Goal: Download file/media

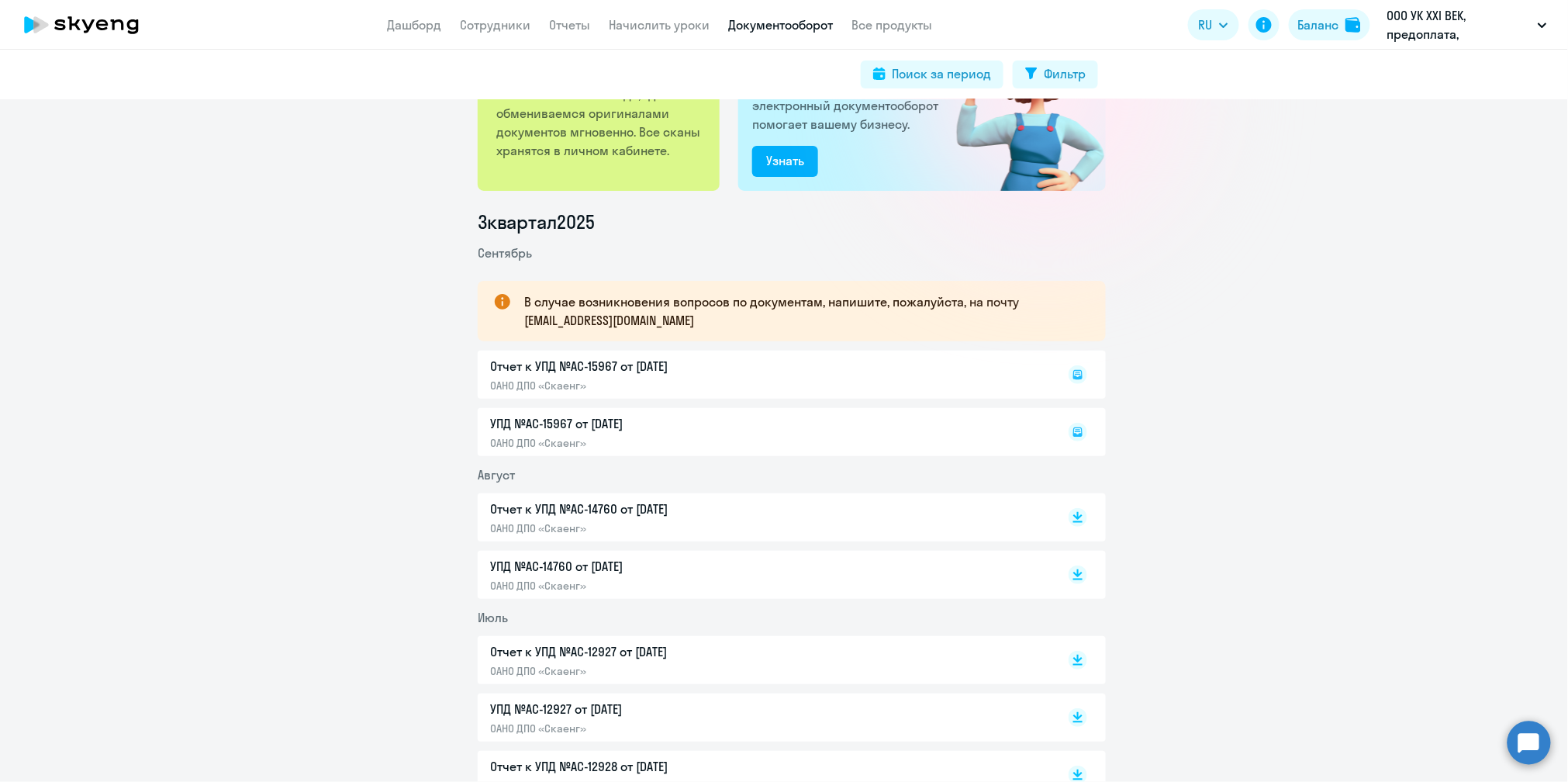
scroll to position [207, 0]
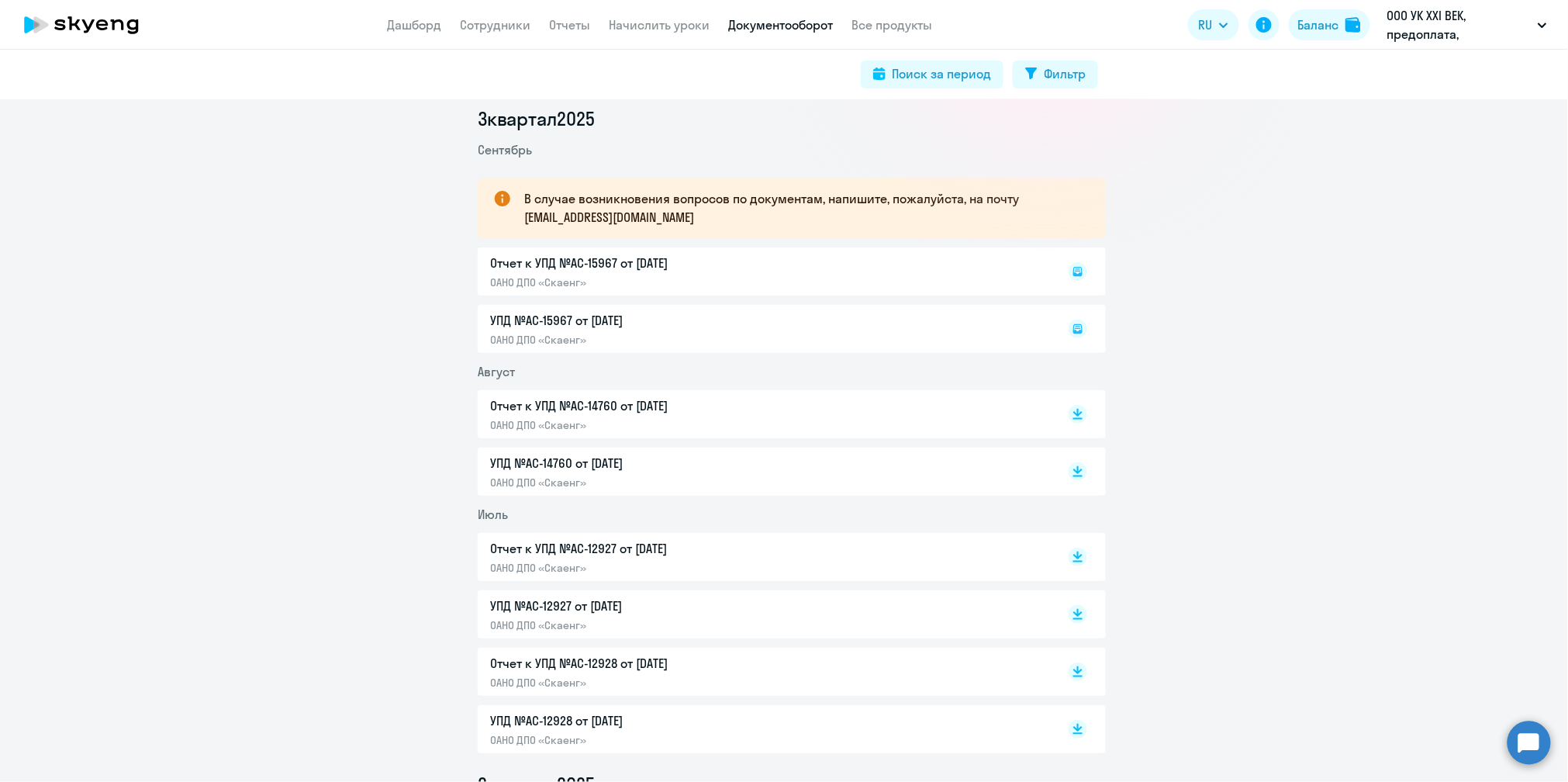
click at [606, 327] on div "УПД №AC-15967 от [DATE] ОАНО ДПО «Скаенг»" at bounding box center [791, 329] width 628 height 48
click at [600, 317] on div "УПД №AC-15967 от [DATE] ОАНО ДПО «Скаенг»" at bounding box center [791, 329] width 628 height 48
click at [516, 321] on div "УПД №AC-15967 от [DATE] ОАНО ДПО «Скаенг»" at bounding box center [791, 329] width 628 height 48
click at [536, 262] on div "Отчет к УПД №AC-15967 от [DATE] ОАНО ДПО «Скаенг»" at bounding box center [791, 272] width 628 height 48
click at [536, 319] on div "УПД №AC-15967 от [DATE] ОАНО ДПО «Скаенг»" at bounding box center [791, 329] width 628 height 48
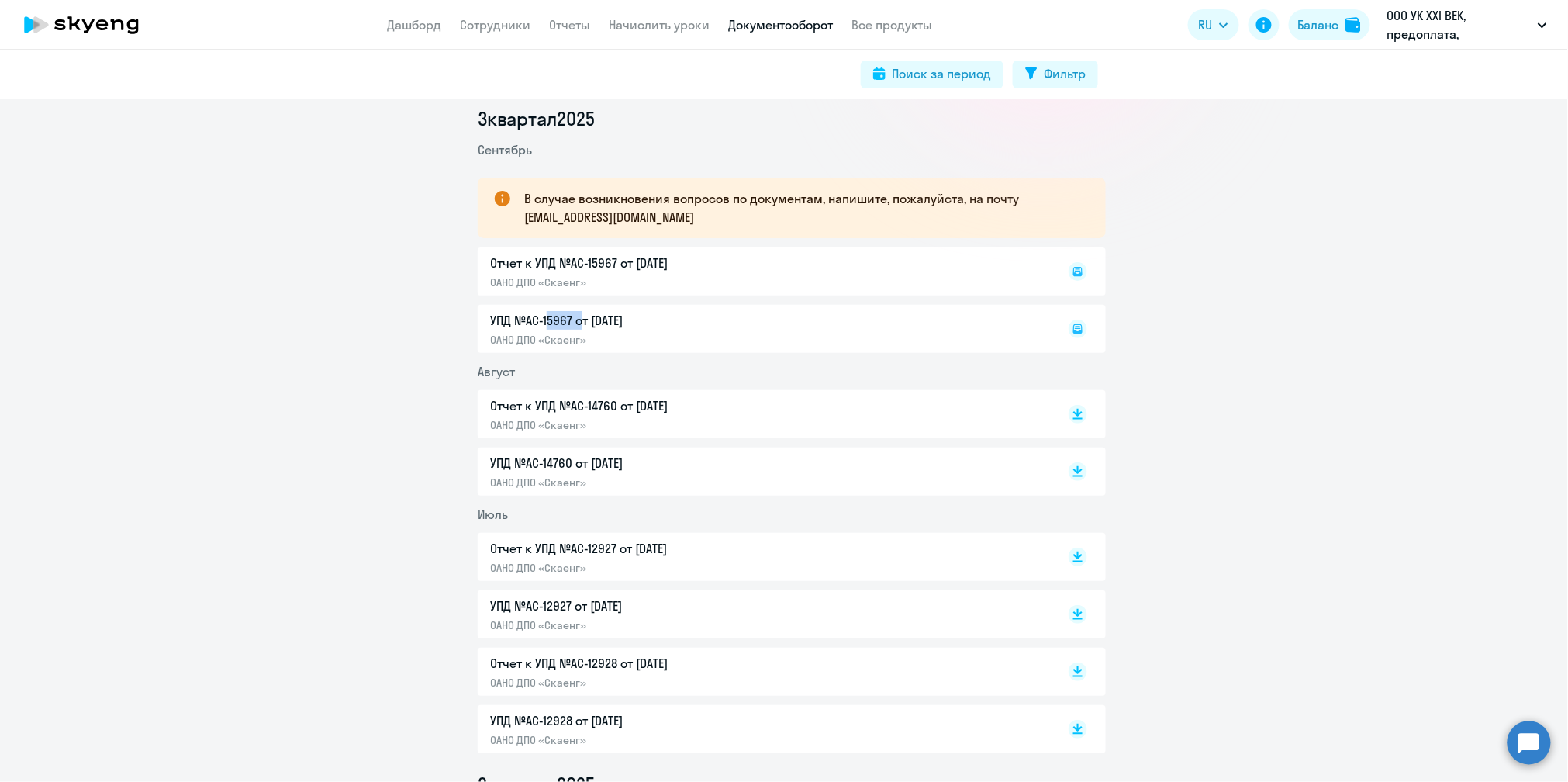
click at [536, 320] on div "УПД №AC-15967 от [DATE] ОАНО ДПО «Скаенг»" at bounding box center [791, 329] width 628 height 48
drag, startPoint x: 536, startPoint y: 320, endPoint x: 606, endPoint y: 341, distance: 73.1
click at [614, 329] on div "УПД №AC-15967 от [DATE] ОАНО ДПО «Скаенг»" at bounding box center [791, 329] width 628 height 48
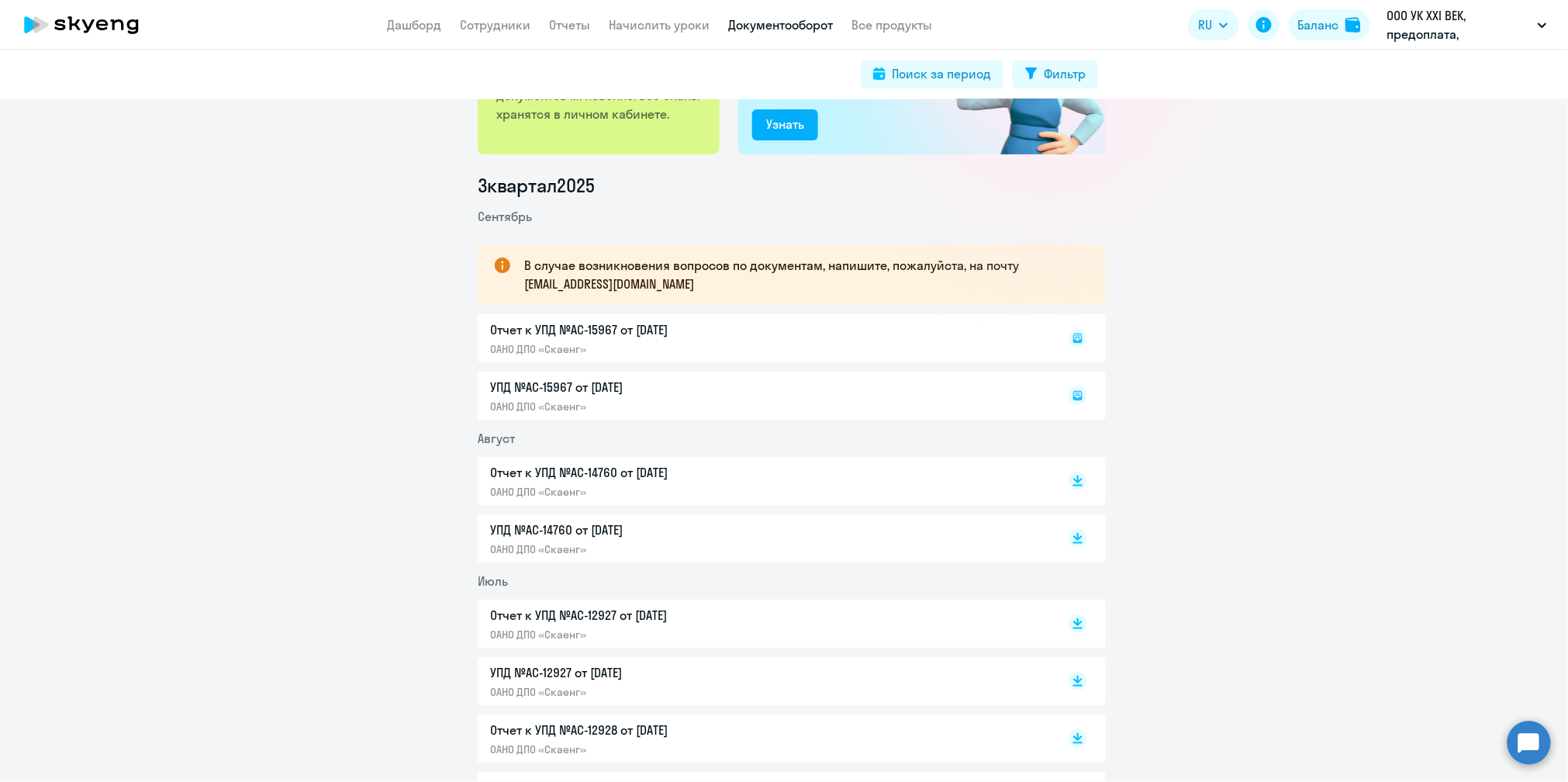
scroll to position [103, 0]
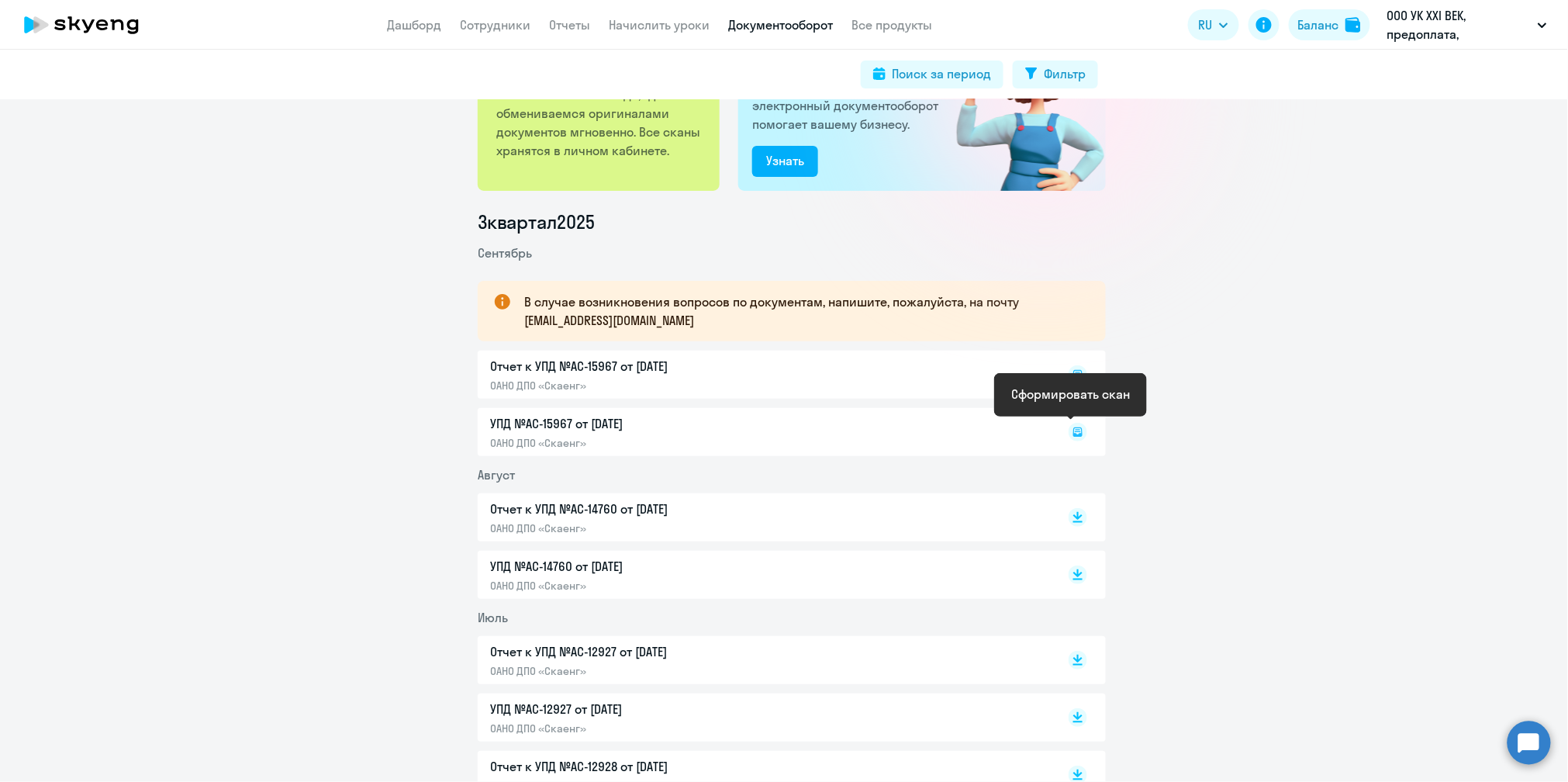
click at [1071, 439] on rect at bounding box center [1077, 432] width 18 height 19
click at [1071, 376] on rect at bounding box center [1077, 374] width 18 height 19
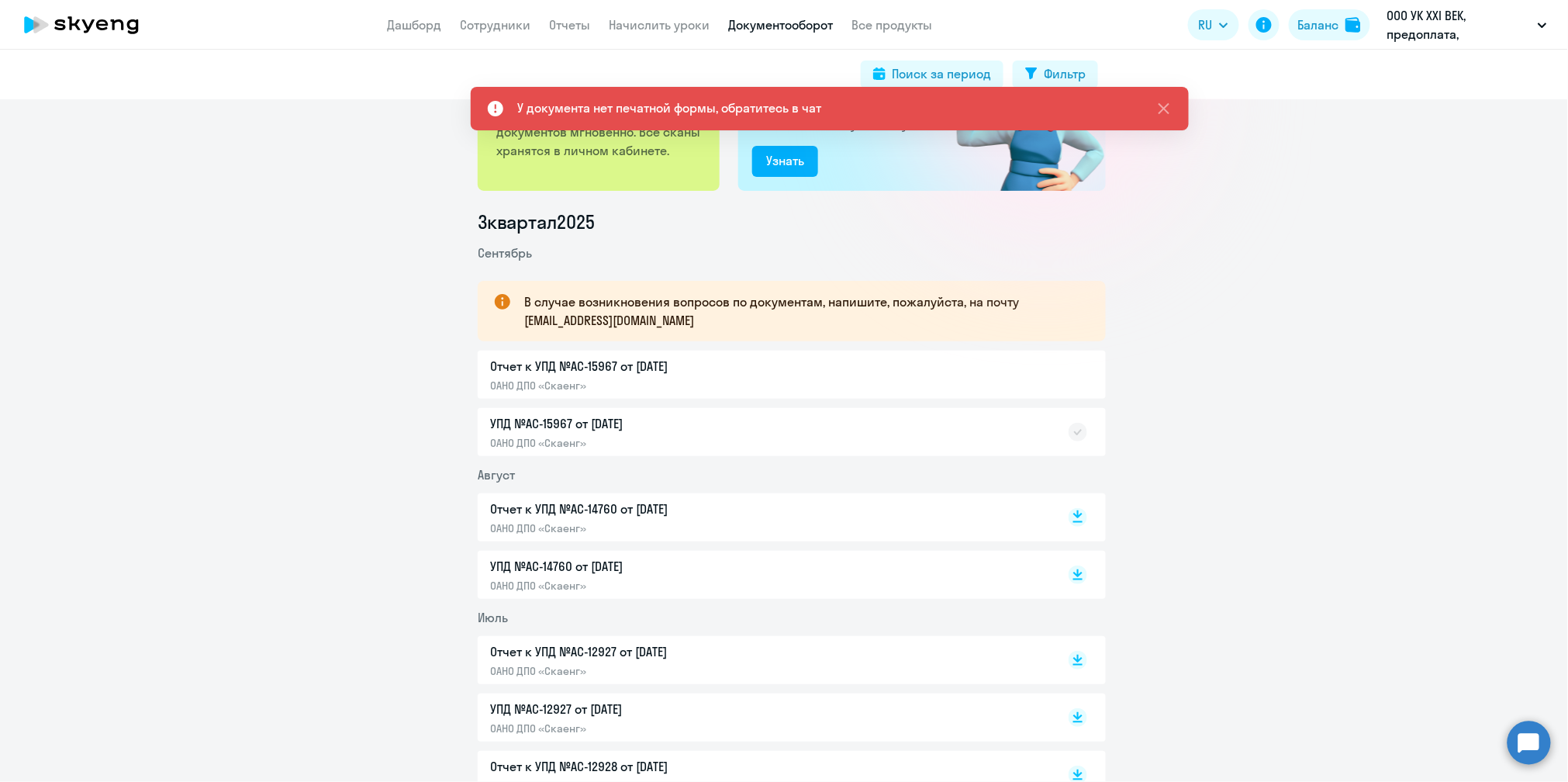
click at [1069, 518] on rect at bounding box center [1077, 517] width 18 height 19
click at [1069, 429] on rect at bounding box center [1077, 432] width 18 height 19
click at [578, 364] on div "Отчет к УПД №AC-15967 от [DATE] ОАНО ДПО «Скаенг»" at bounding box center [791, 375] width 628 height 48
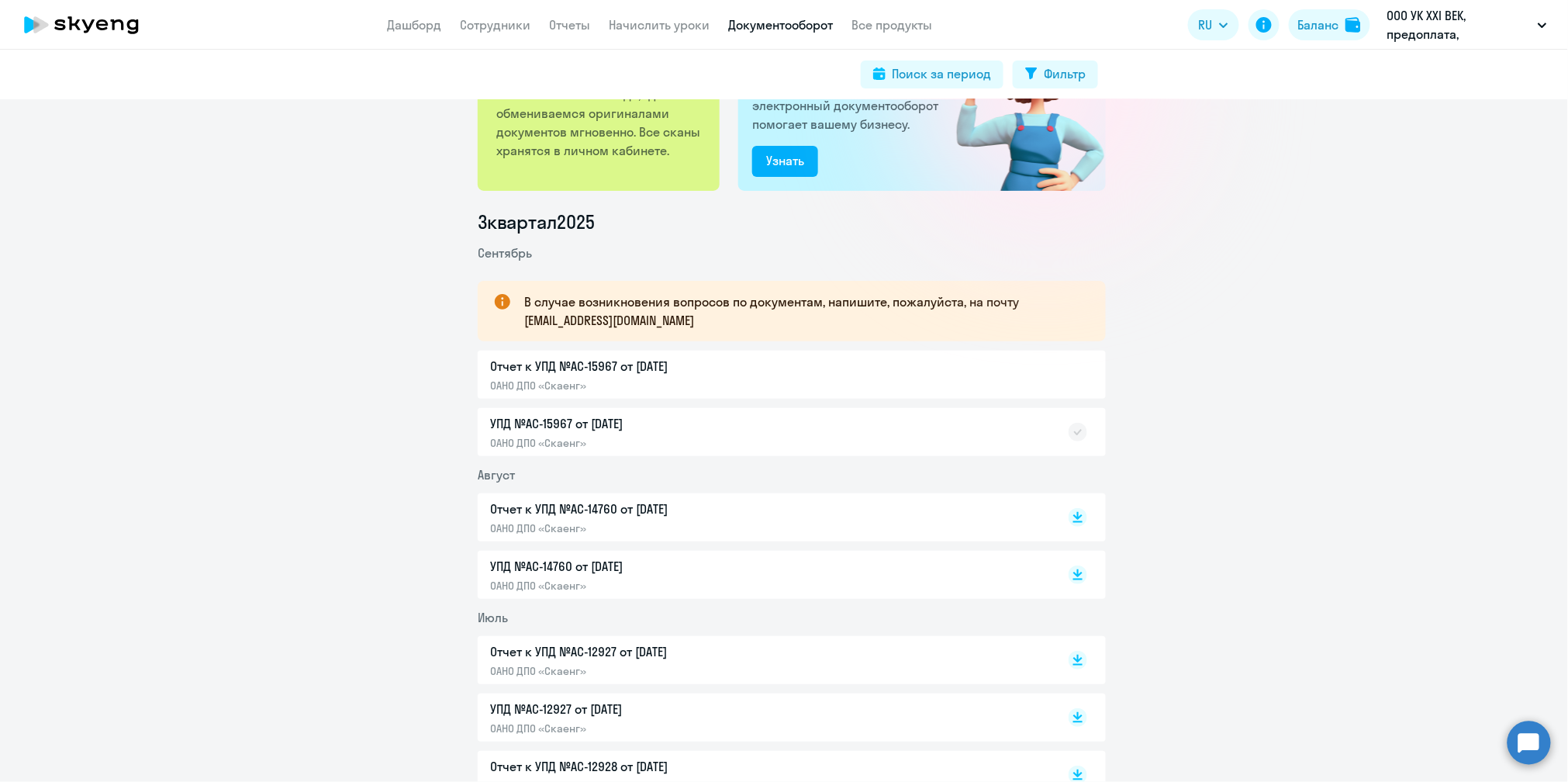
click at [556, 367] on div "Отчет к УПД №AC-15967 от [DATE] ОАНО ДПО «Скаенг»" at bounding box center [791, 375] width 628 height 48
drag, startPoint x: 556, startPoint y: 367, endPoint x: 491, endPoint y: 379, distance: 66.1
click at [491, 379] on div "Отчет к УПД №AC-15967 от [DATE] ОАНО ДПО «Скаенг»" at bounding box center [791, 375] width 628 height 48
click at [499, 377] on div "Отчет к УПД №AC-15967 от [DATE] ОАНО ДПО «Скаенг»" at bounding box center [791, 375] width 628 height 48
